Goal: Task Accomplishment & Management: Manage account settings

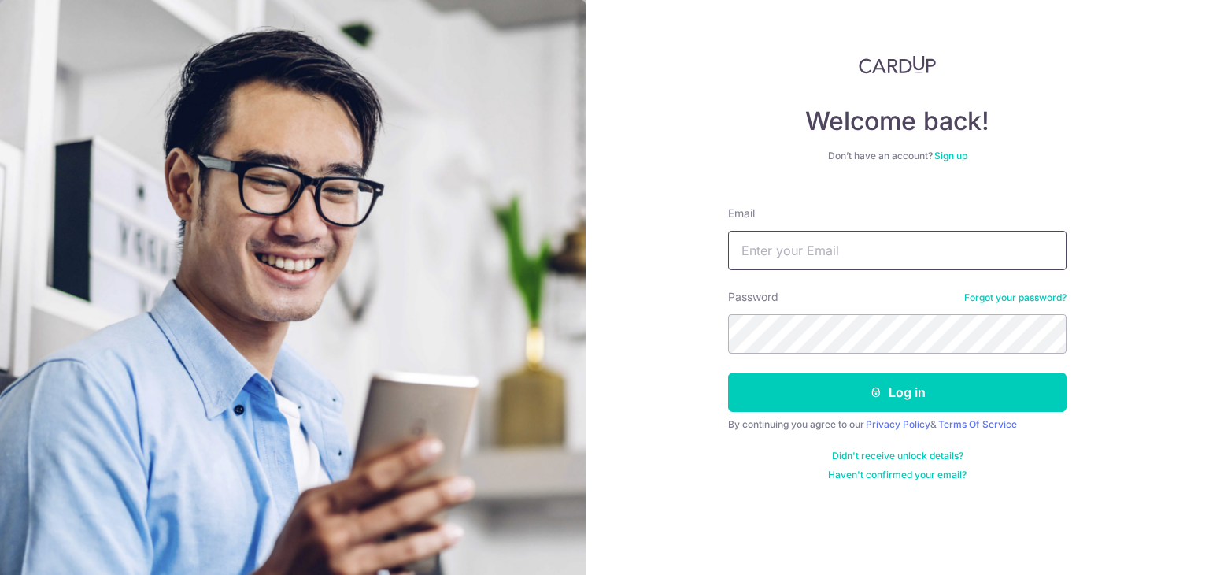
click at [898, 231] on input "Email" at bounding box center [897, 250] width 339 height 39
type input "[EMAIL_ADDRESS][DOMAIN_NAME]"
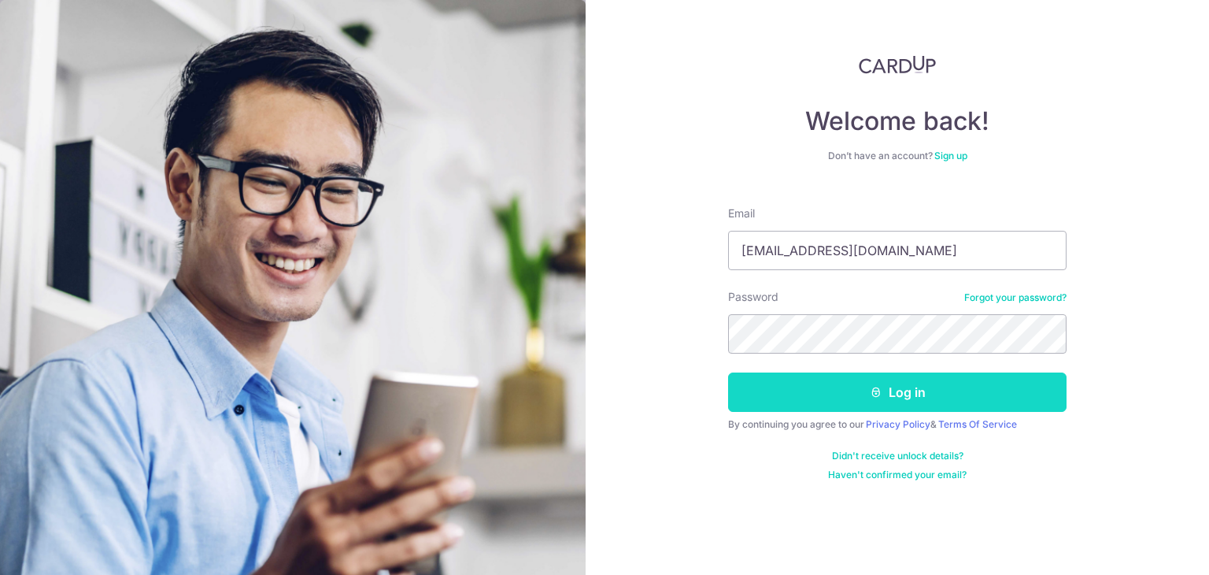
click at [943, 398] on button "Log in" at bounding box center [897, 391] width 339 height 39
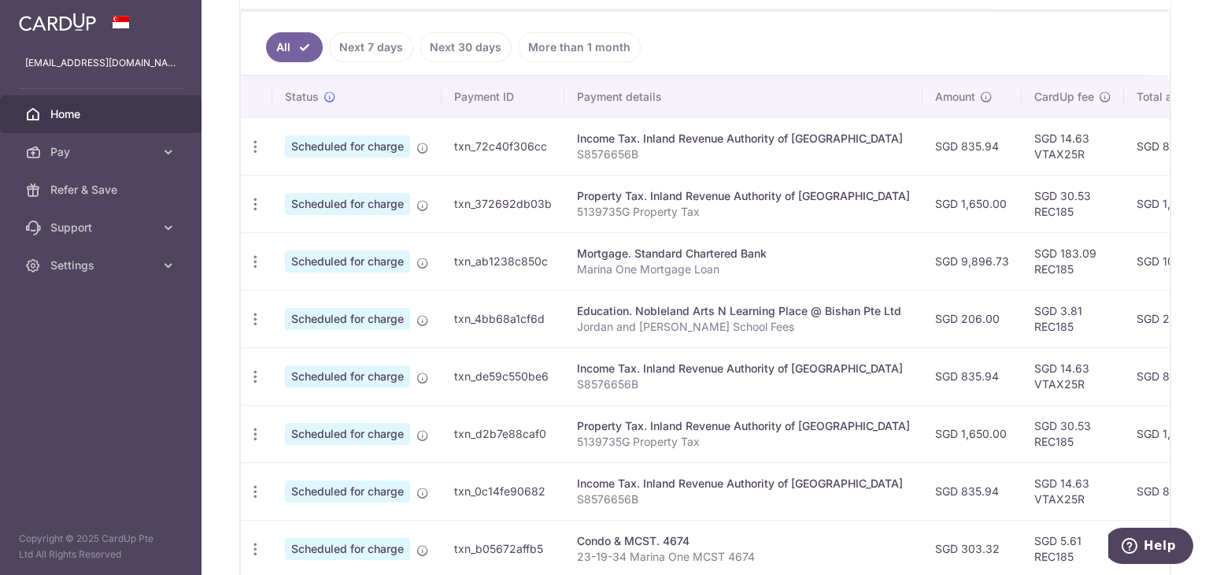
scroll to position [331, 0]
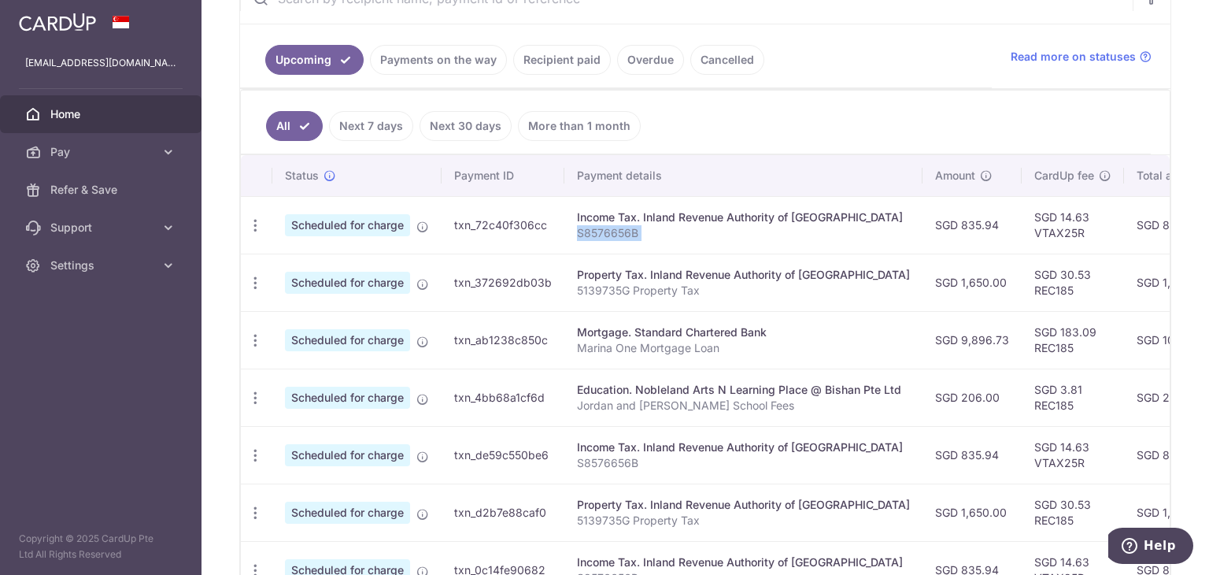
drag, startPoint x: 916, startPoint y: 228, endPoint x: 765, endPoint y: 194, distance: 154.9
click at [701, 237] on tr "Update payment Cancel payment Scheduled for charge txn_72c40f306cc Income Tax. …" at bounding box center [893, 224] width 1304 height 57
drag, startPoint x: 803, startPoint y: 186, endPoint x: 428, endPoint y: 209, distance: 376.2
click at [624, 184] on th "Payment details" at bounding box center [743, 175] width 358 height 41
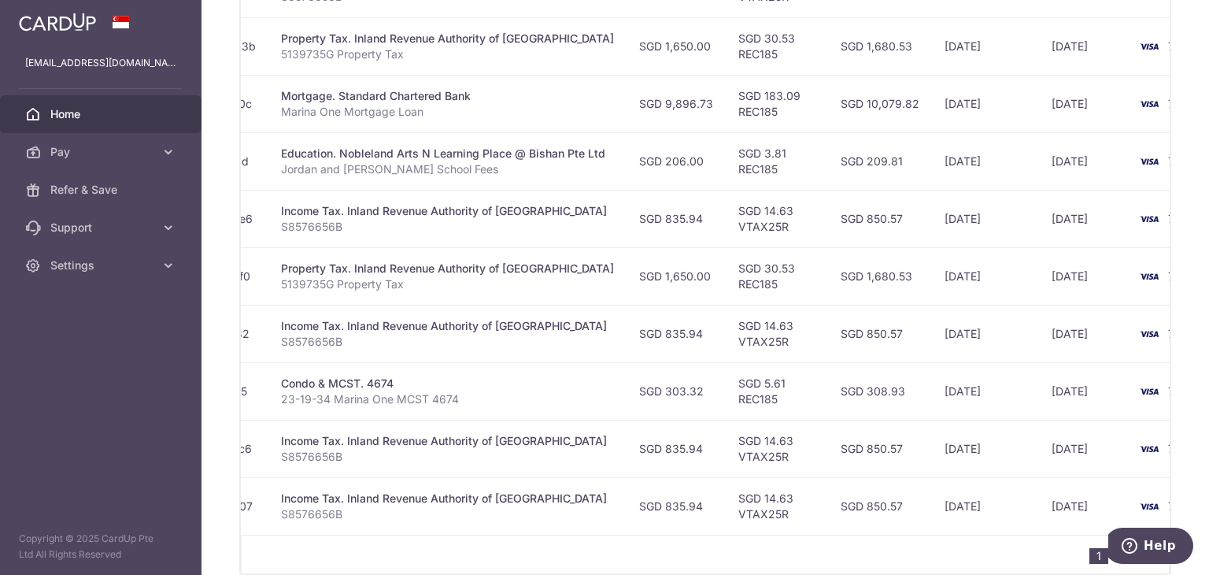
scroll to position [0, 358]
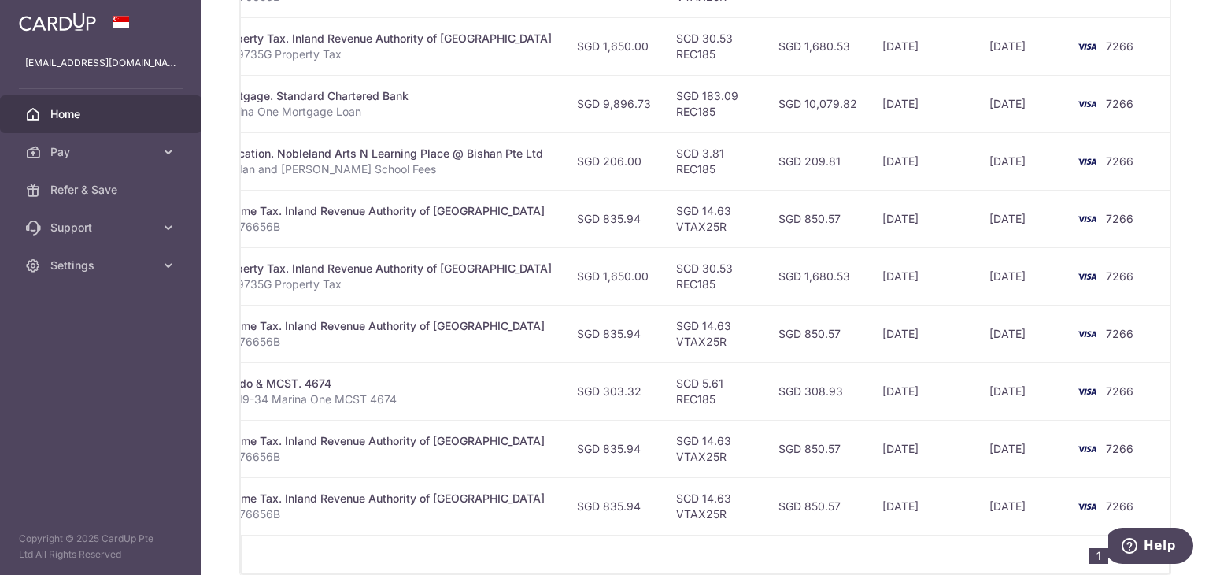
click at [903, 546] on div "1 2" at bounding box center [705, 554] width 929 height 39
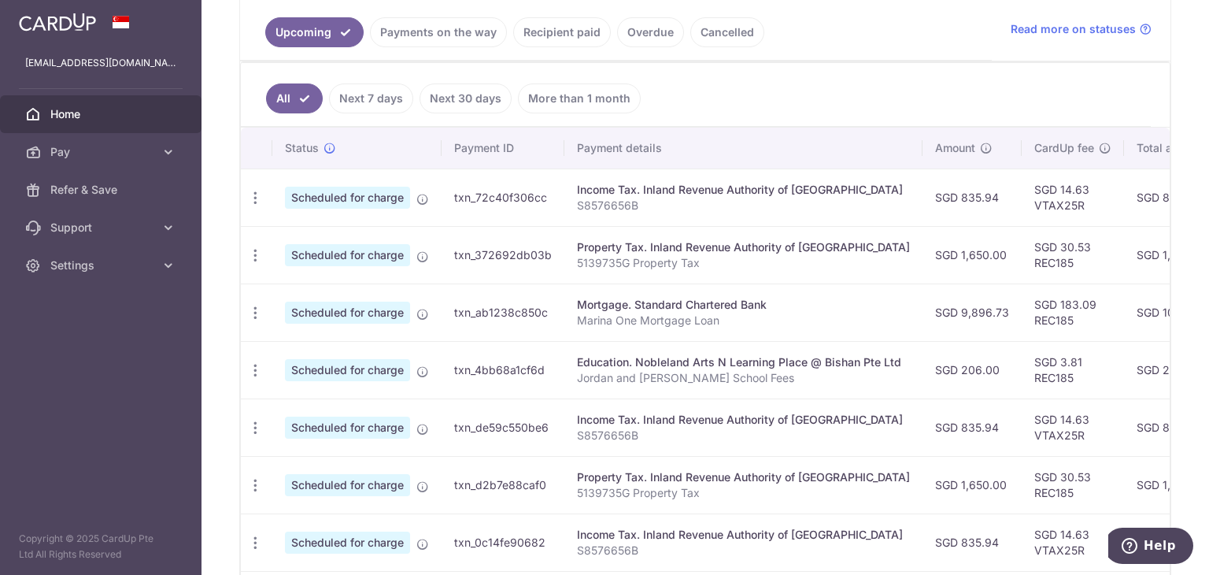
scroll to position [331, 0]
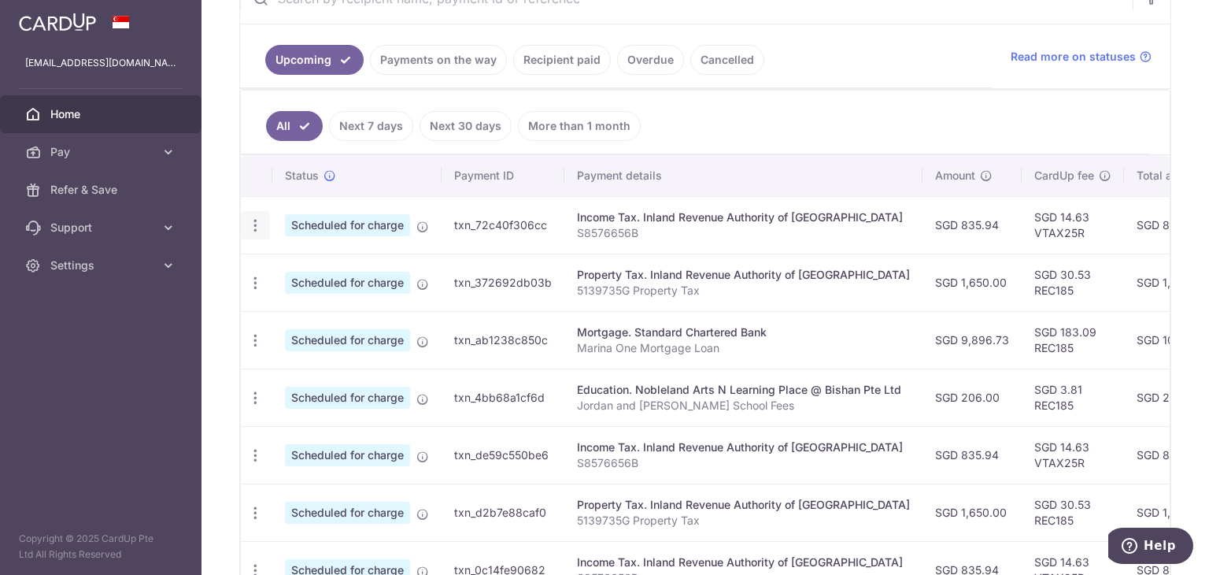
click at [260, 223] on icon "button" at bounding box center [255, 225] width 17 height 17
click at [323, 260] on span "Update payment" at bounding box center [339, 268] width 107 height 19
radio input "true"
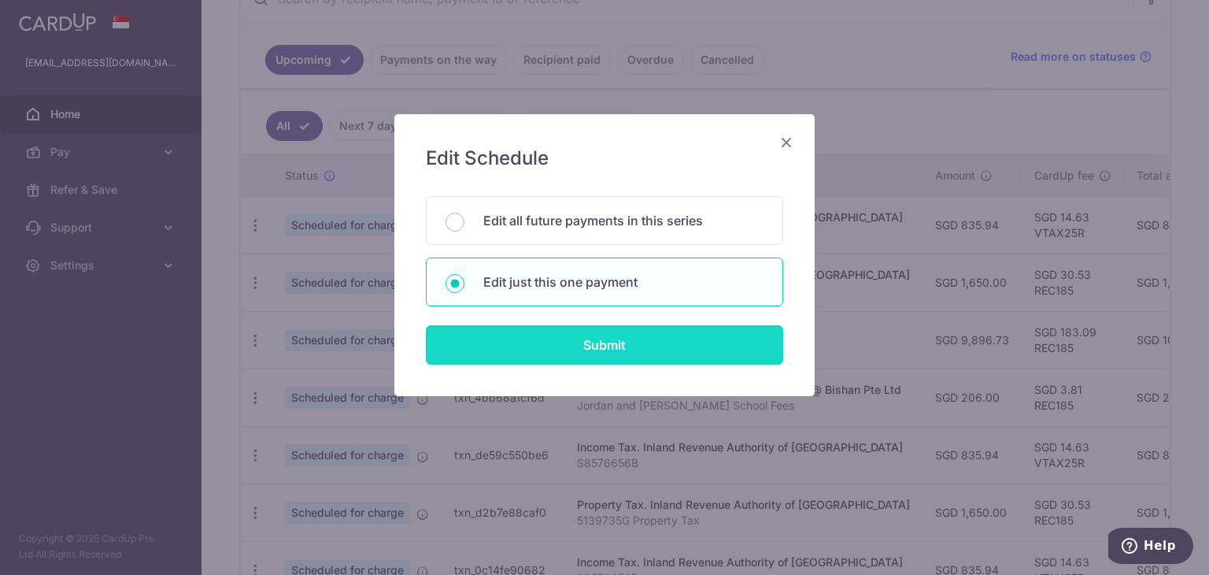
click at [598, 349] on input "Submit" at bounding box center [604, 344] width 357 height 39
radio input "true"
type input "835.94"
type input "[DATE]"
type input "S8576656B"
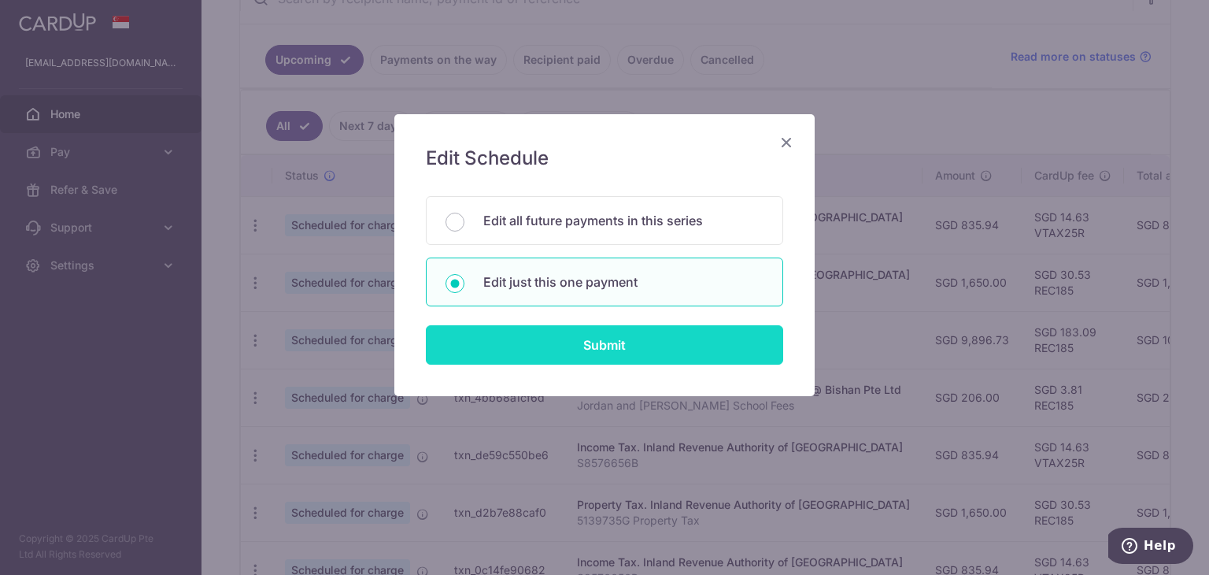
type input "VTAX25R"
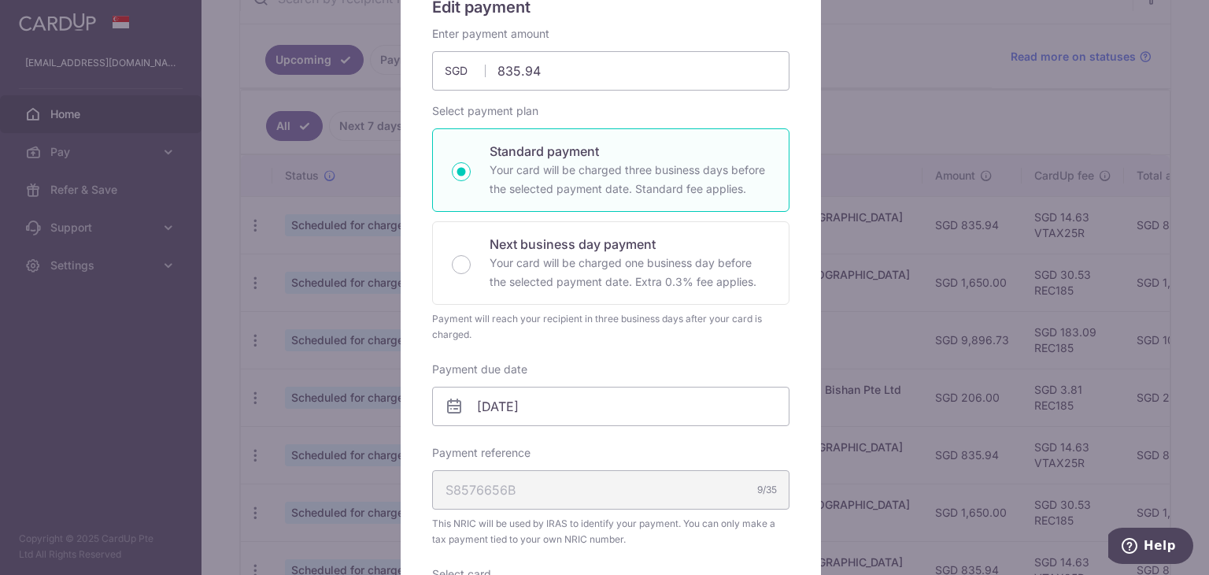
scroll to position [157, 0]
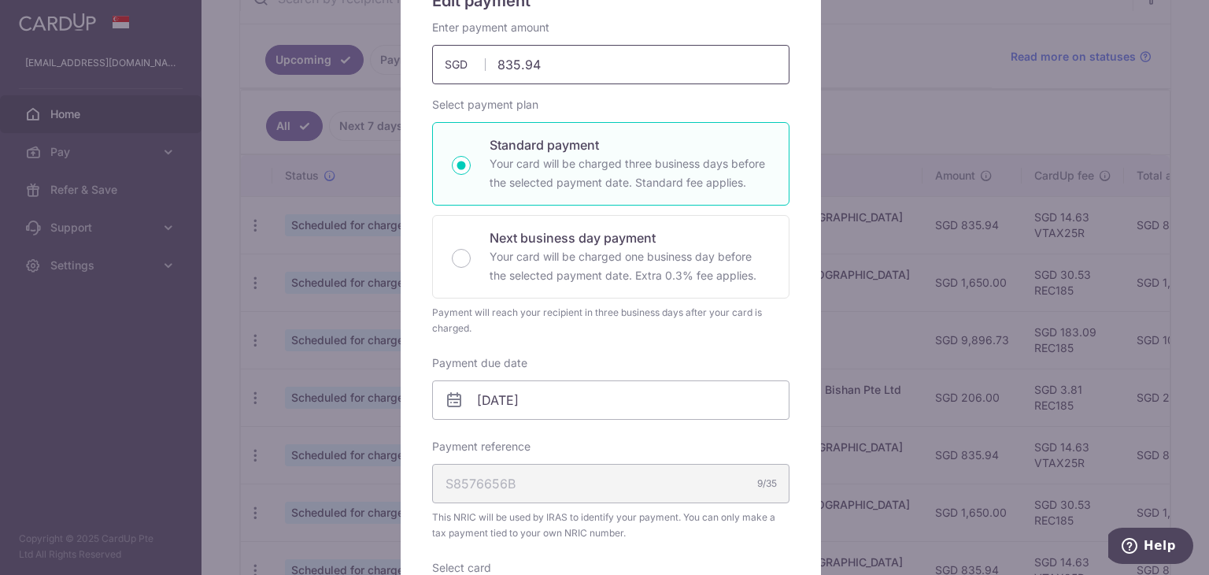
drag, startPoint x: 570, startPoint y: 66, endPoint x: 357, endPoint y: 57, distance: 212.8
click at [357, 57] on div "Edit payment By clicking apply, you will make changes to all payments to Inland…" at bounding box center [604, 287] width 1209 height 575
type input "975.26"
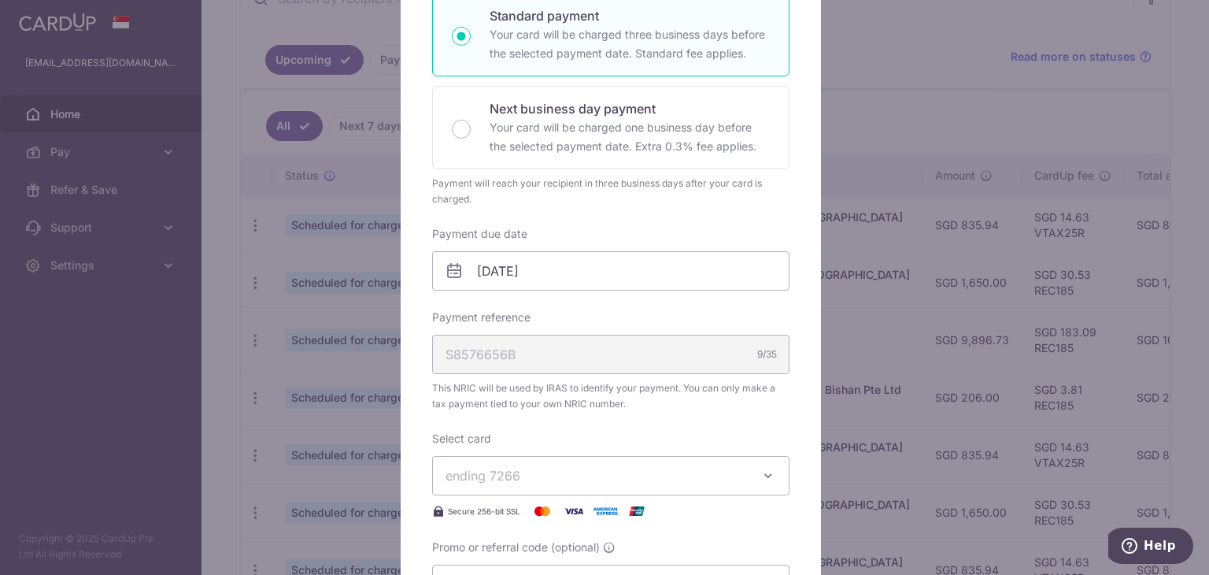
scroll to position [315, 0]
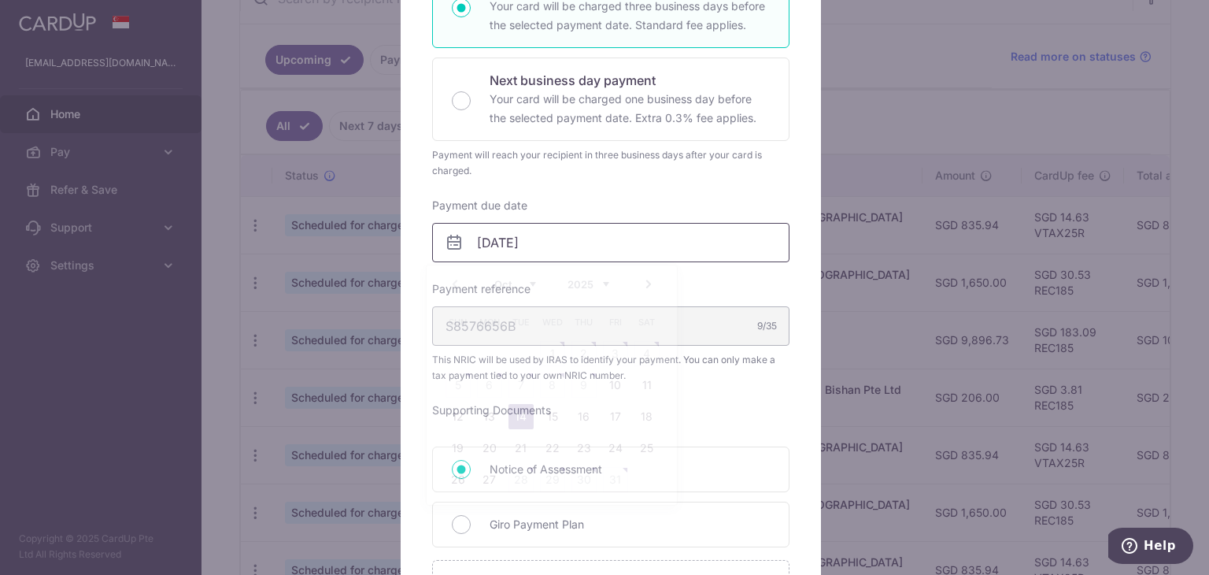
click at [596, 253] on input "[DATE]" at bounding box center [610, 242] width 357 height 39
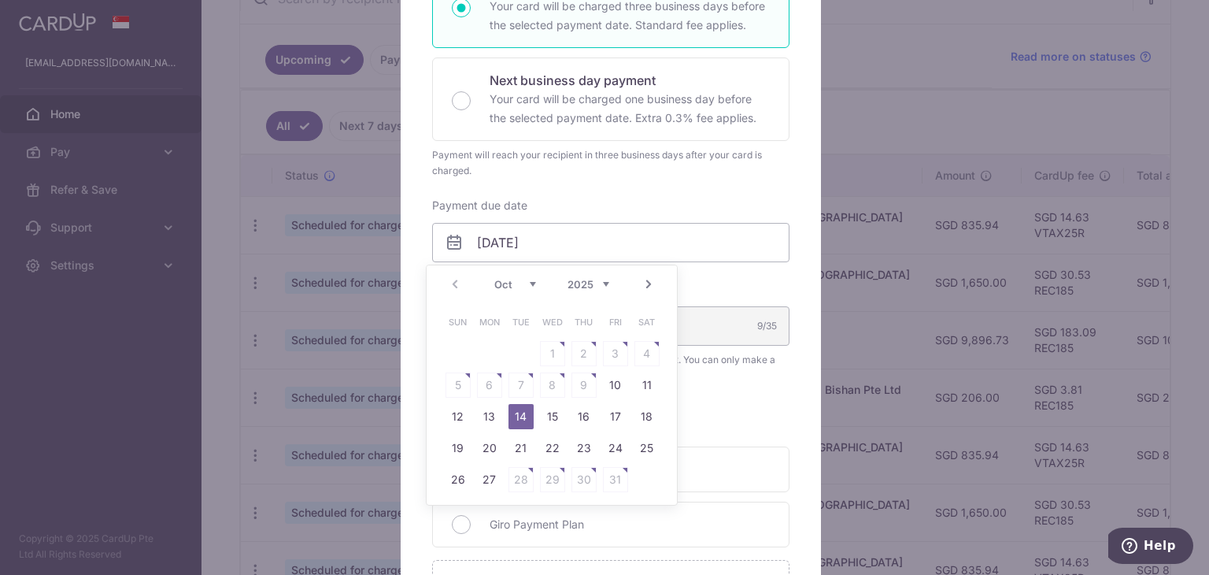
click at [529, 280] on select "Oct Nov Dec" at bounding box center [515, 284] width 42 height 13
click at [613, 385] on link "7" at bounding box center [615, 384] width 25 height 25
type input "[DATE]"
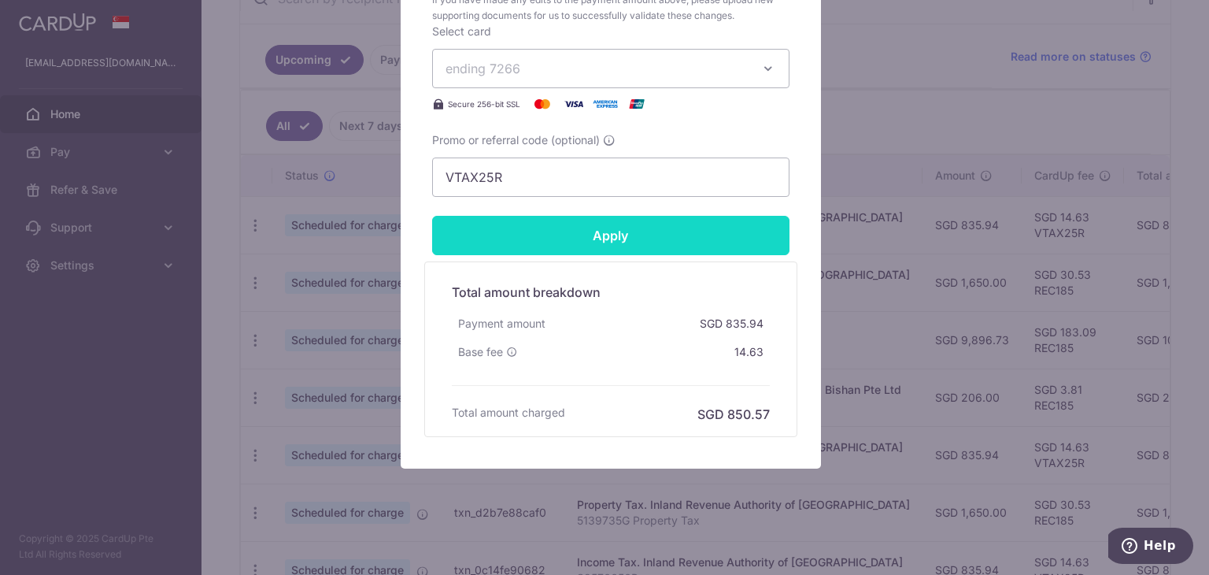
scroll to position [971, 0]
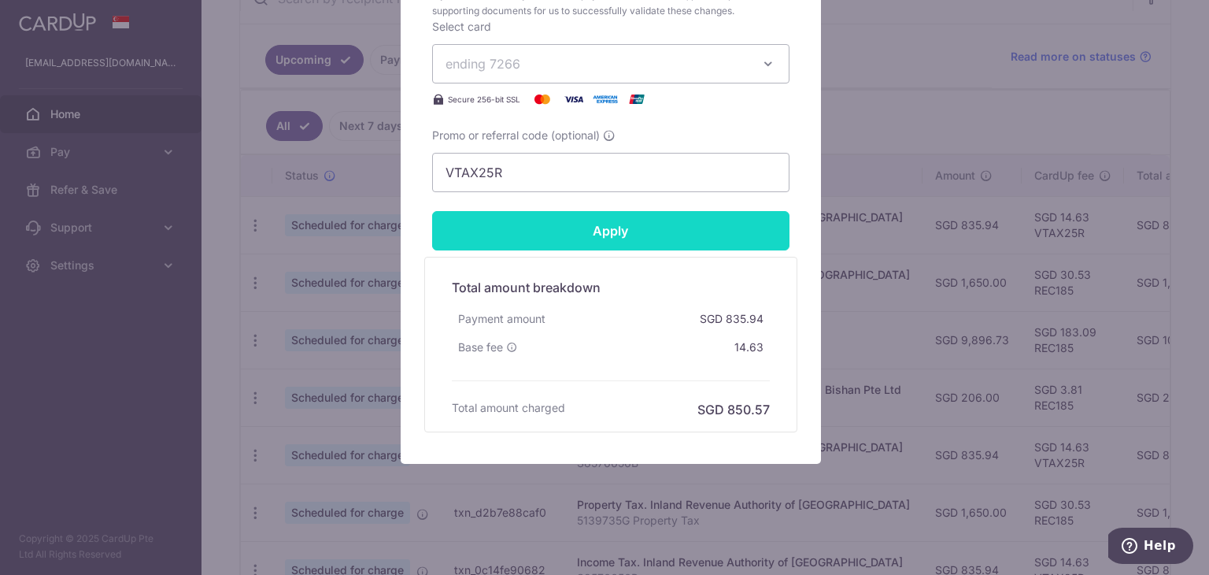
click at [651, 228] on input "Apply" at bounding box center [610, 230] width 357 height 39
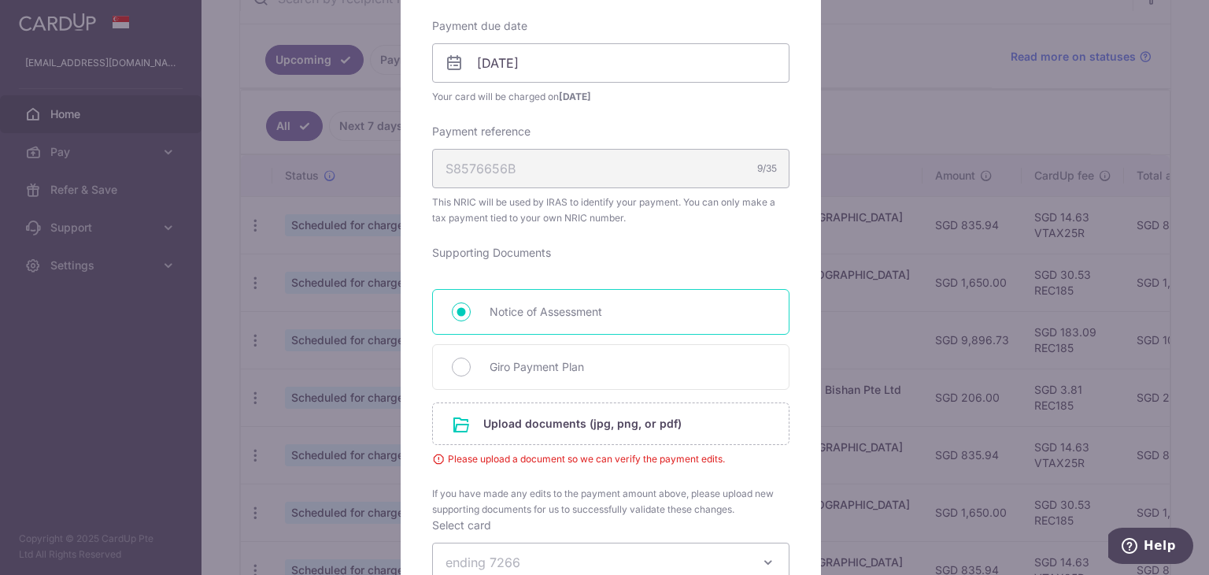
scroll to position [520, 0]
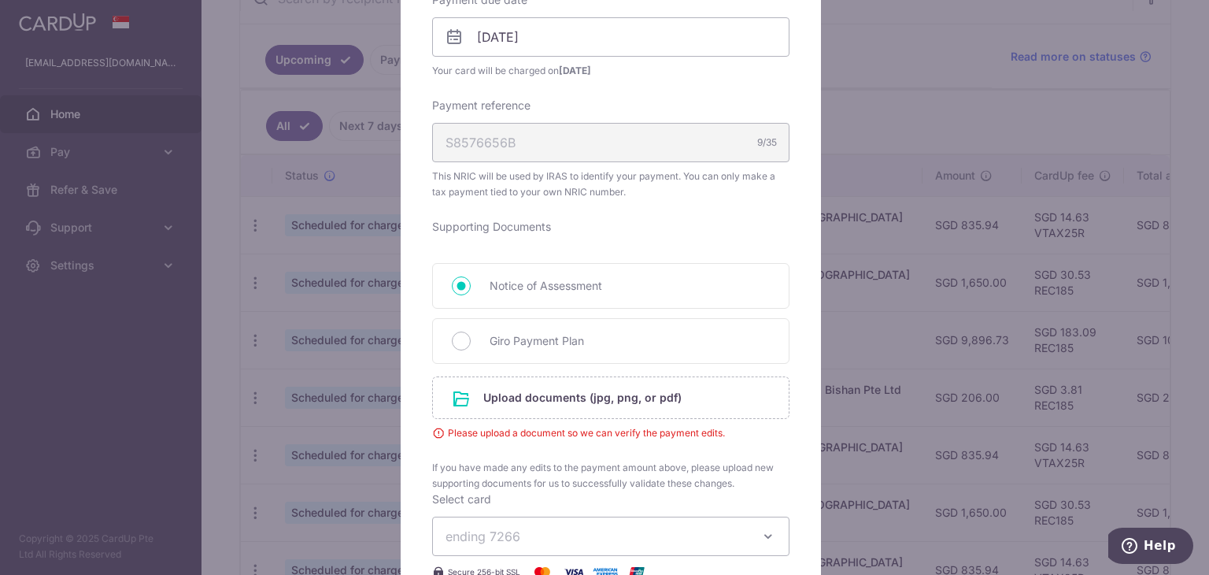
click at [872, 98] on div "Edit payment By clicking apply, you will make changes to all payments to Inland…" at bounding box center [604, 287] width 1209 height 575
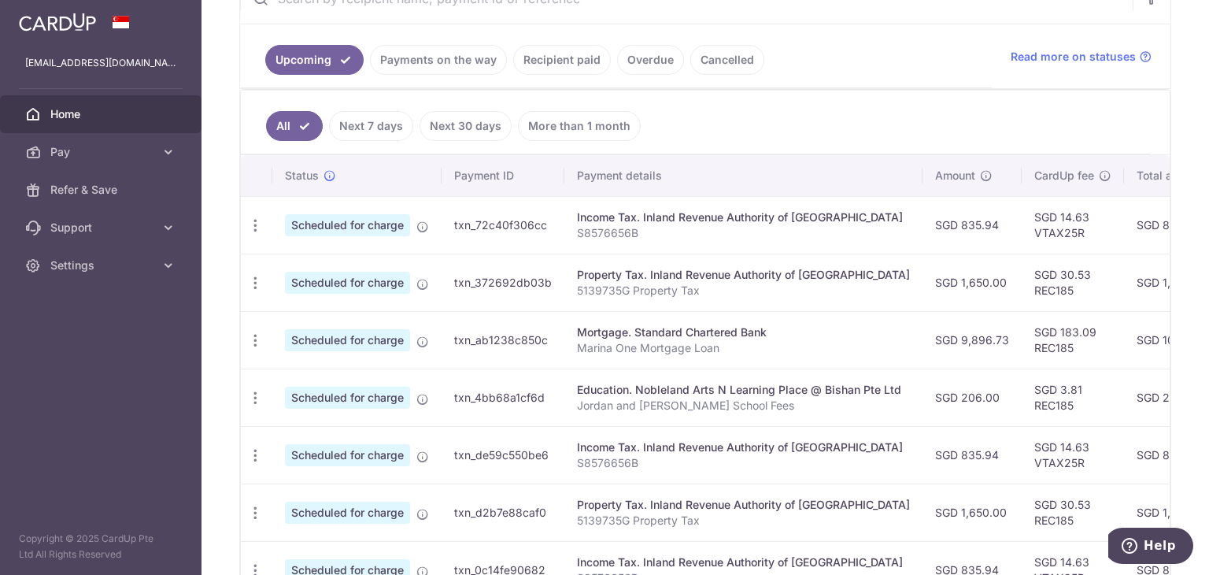
scroll to position [394, 0]
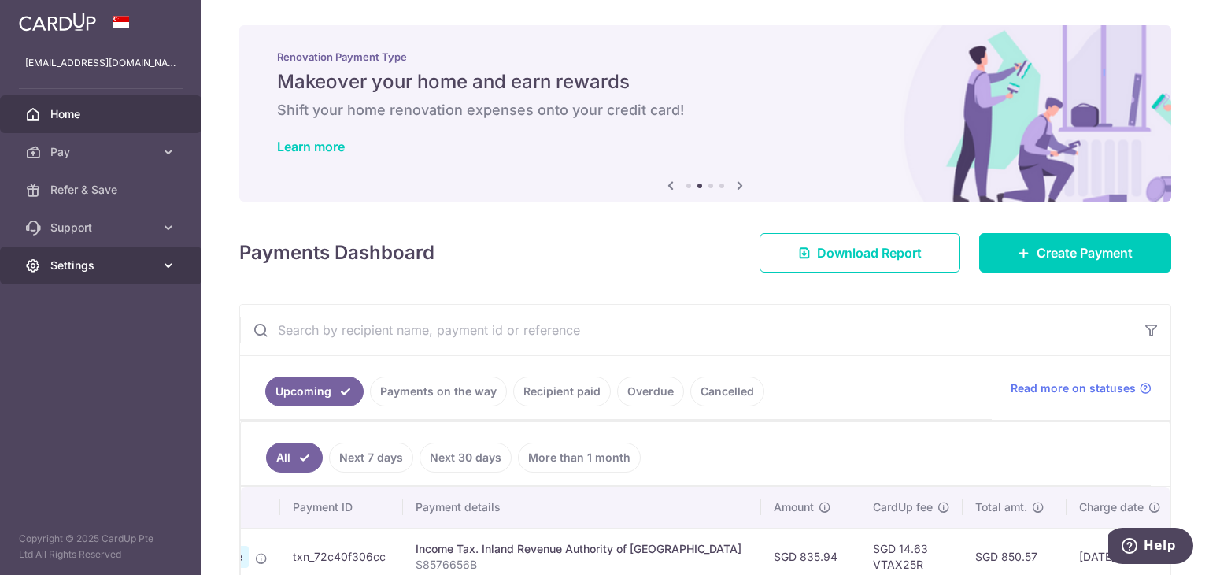
click at [69, 268] on span "Settings" at bounding box center [102, 265] width 104 height 16
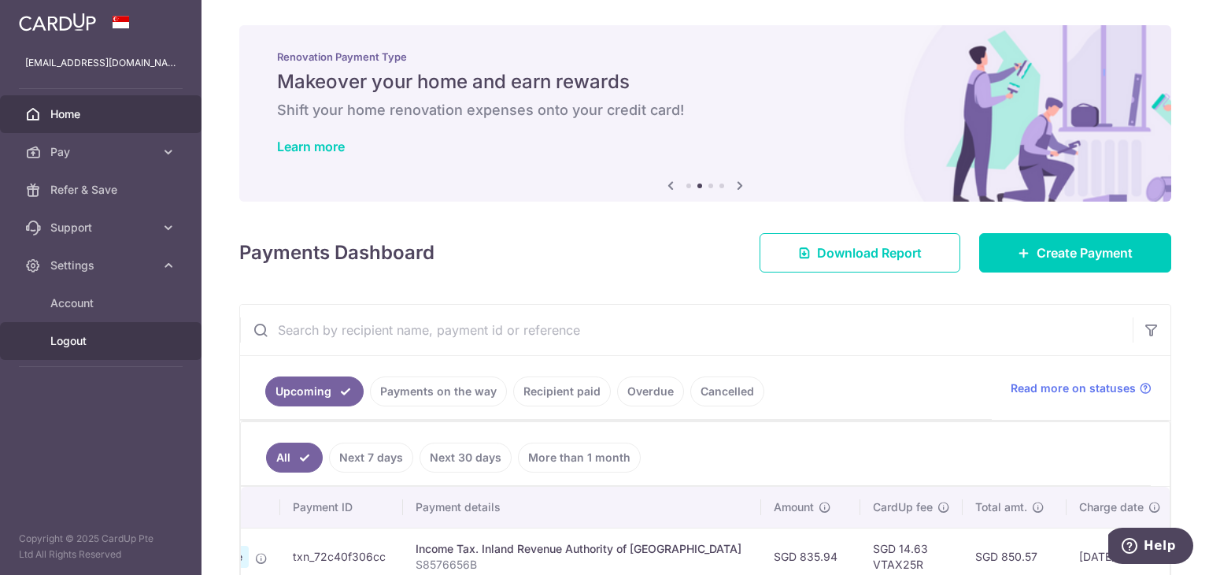
click at [72, 339] on span "Logout" at bounding box center [102, 341] width 104 height 16
